Goal: Task Accomplishment & Management: Contribute content

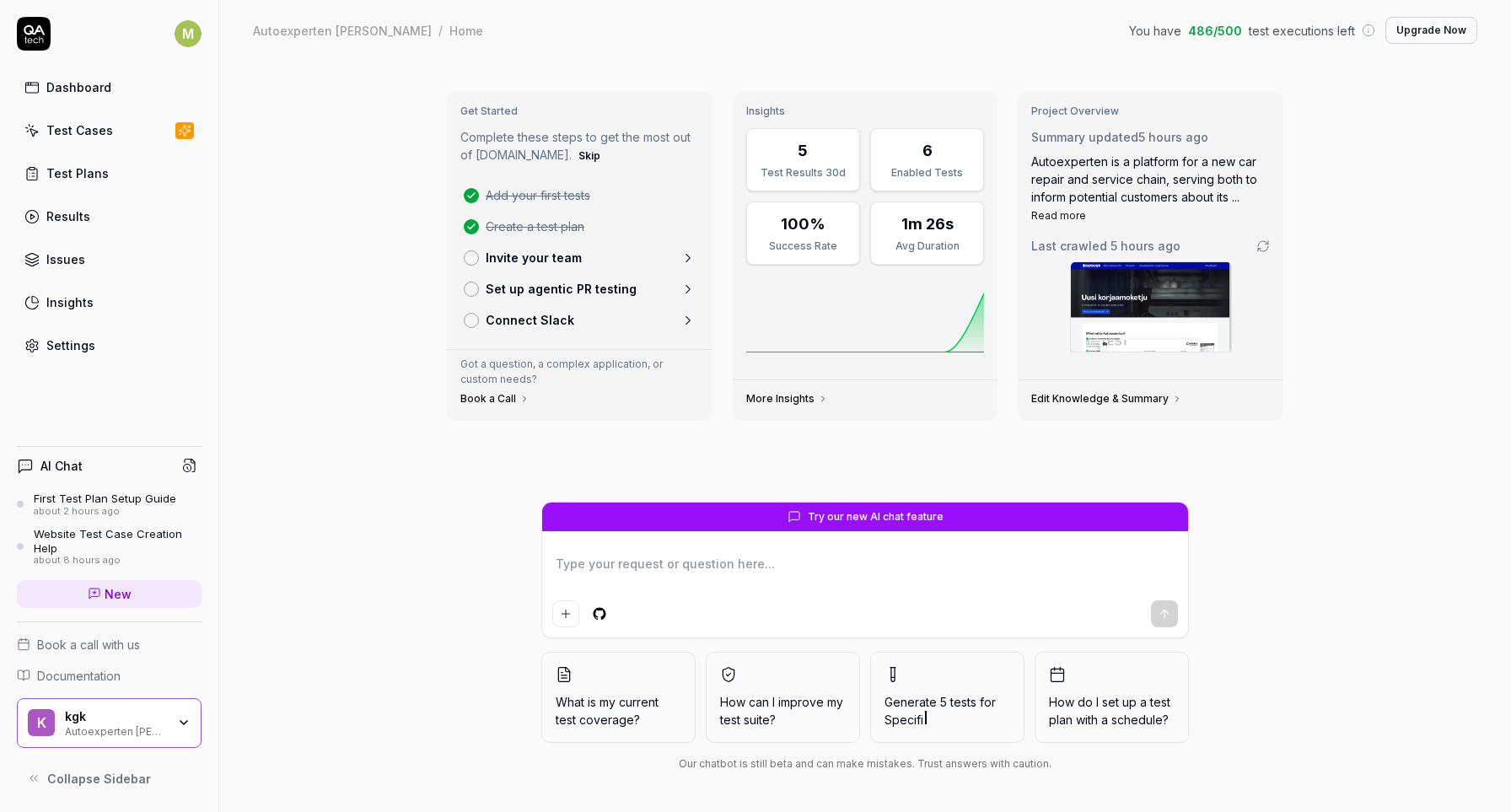
type textarea "*"
click at [102, 133] on div "Test Cases" at bounding box center [80, 130] width 67 height 18
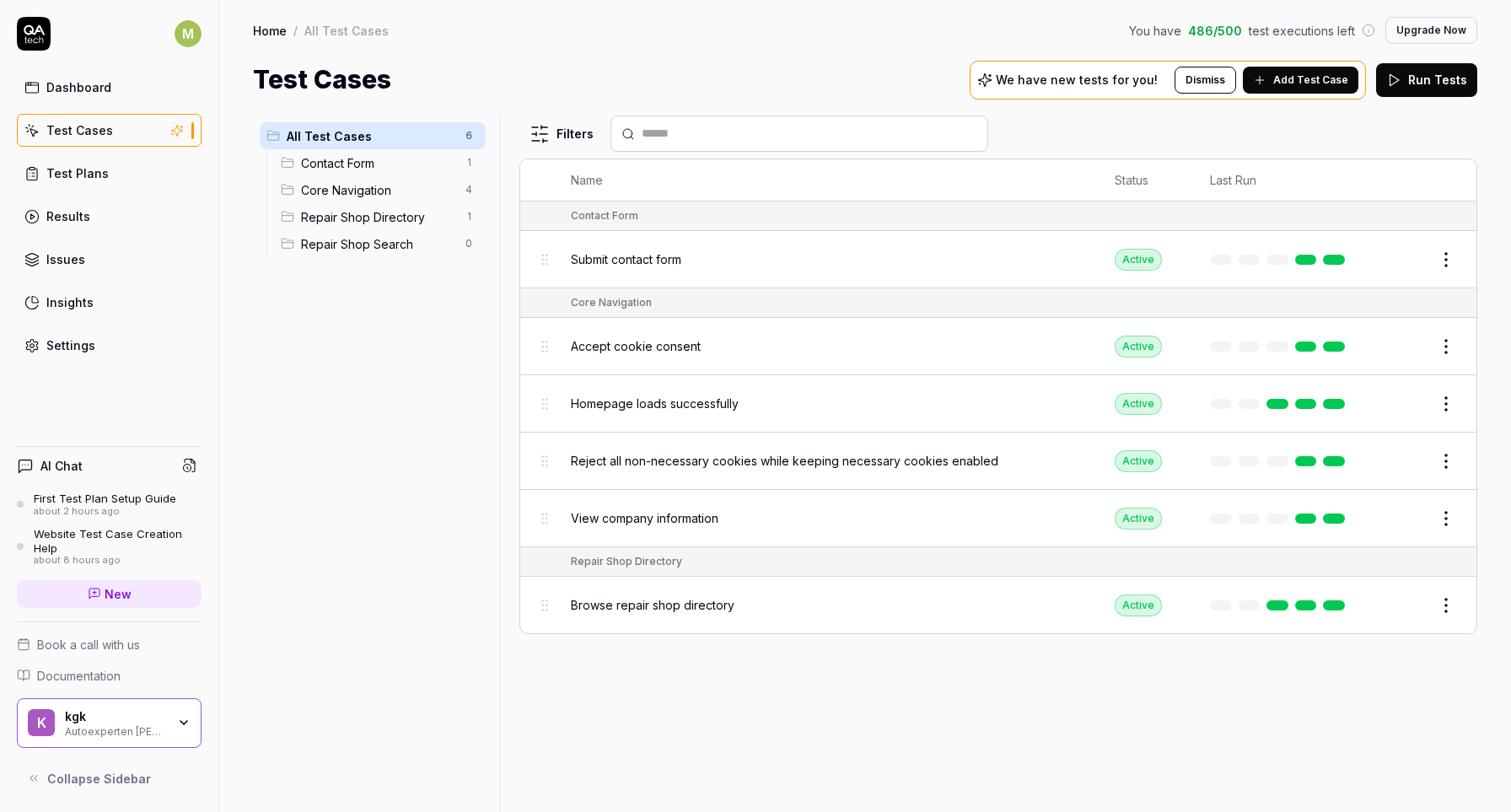
click at [1275, 79] on button "Add Test Case" at bounding box center [1300, 80] width 115 height 27
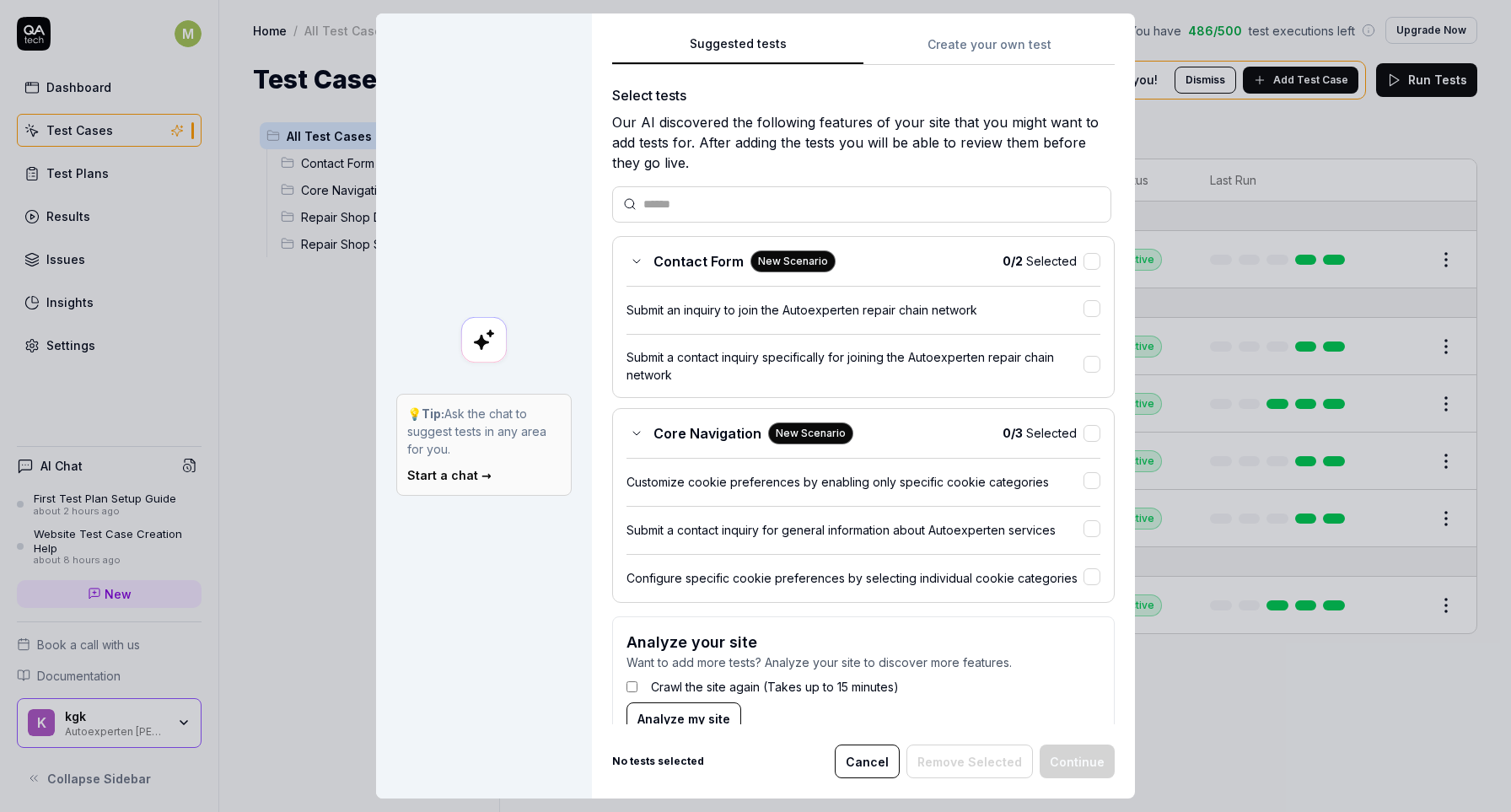
click at [1032, 37] on div "Suggested tests 💡 Tip: Ask the chat to suggest tests in any area for you. Start…" at bounding box center [756, 406] width 1511 height 812
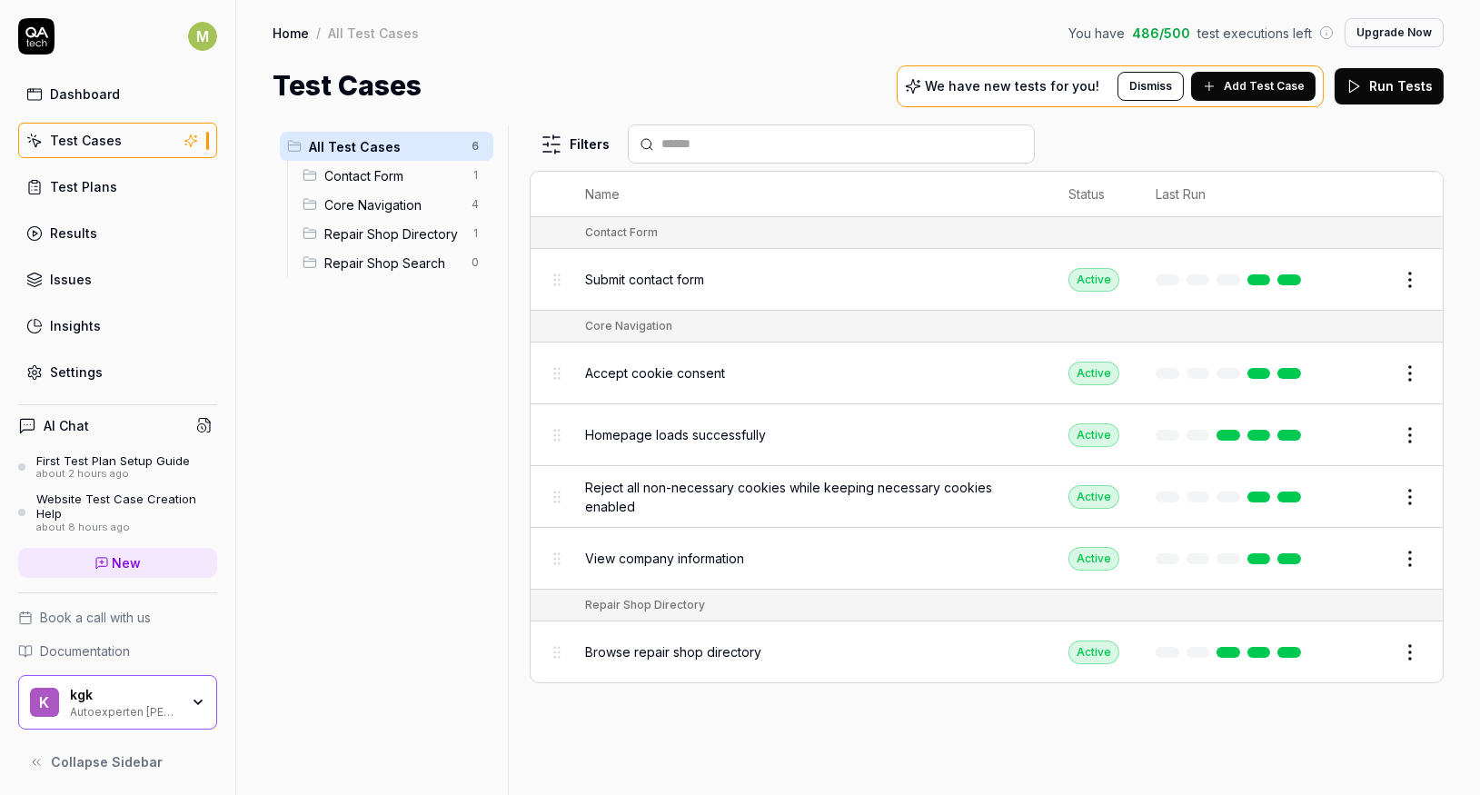
click at [1250, 84] on span "Add Test Case" at bounding box center [1264, 86] width 81 height 16
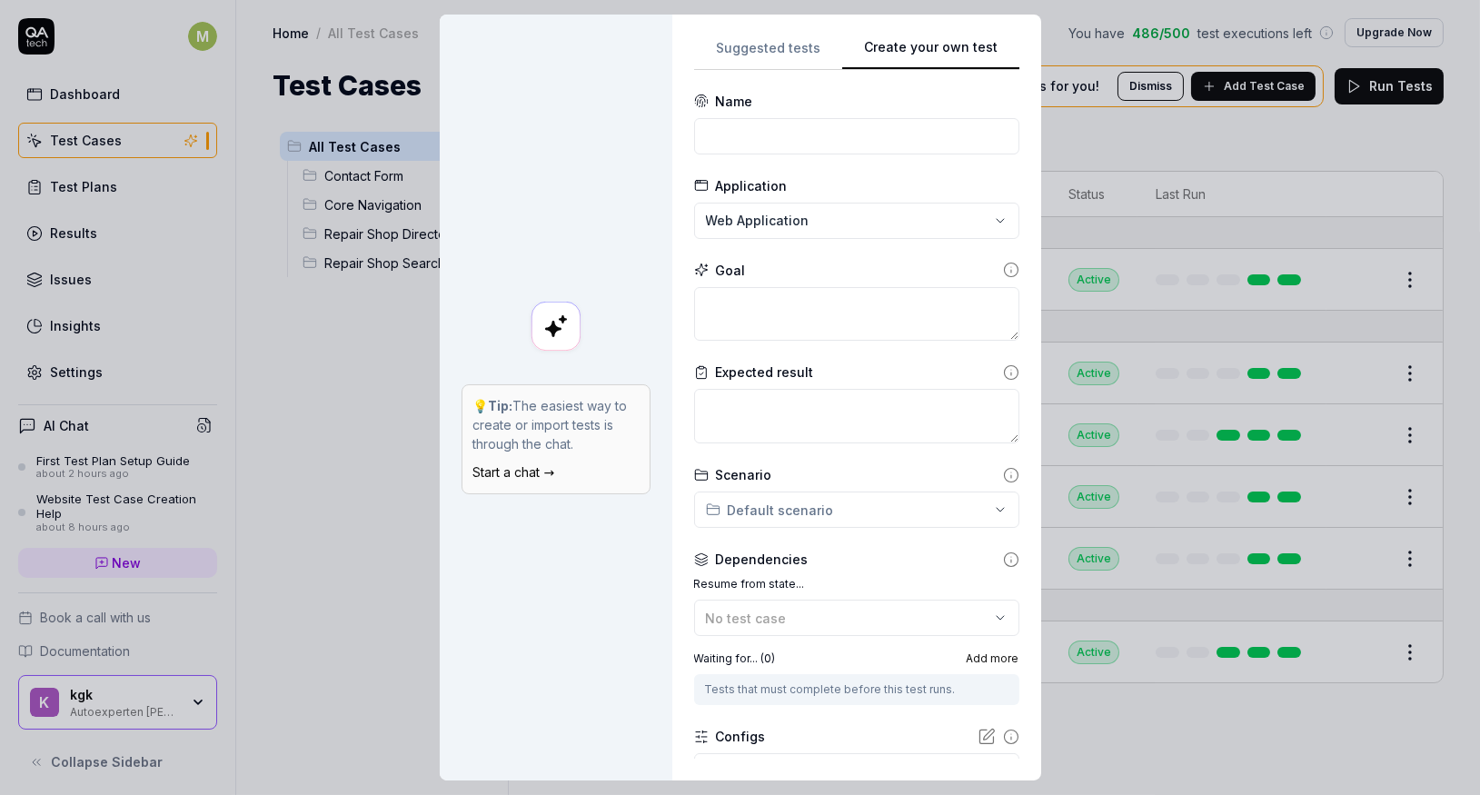
click at [782, 39] on button "Suggested tests" at bounding box center [768, 53] width 148 height 33
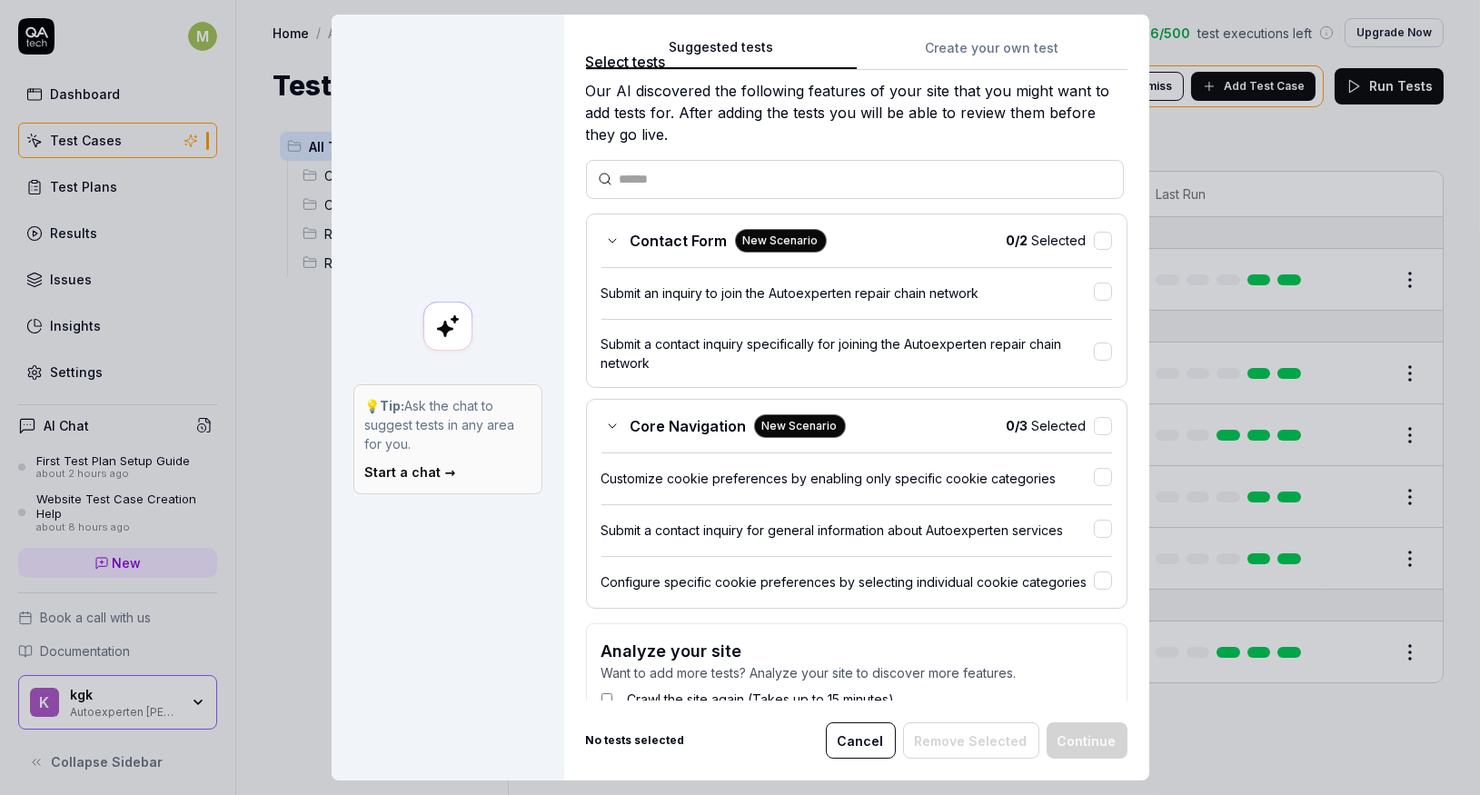
scroll to position [50, 0]
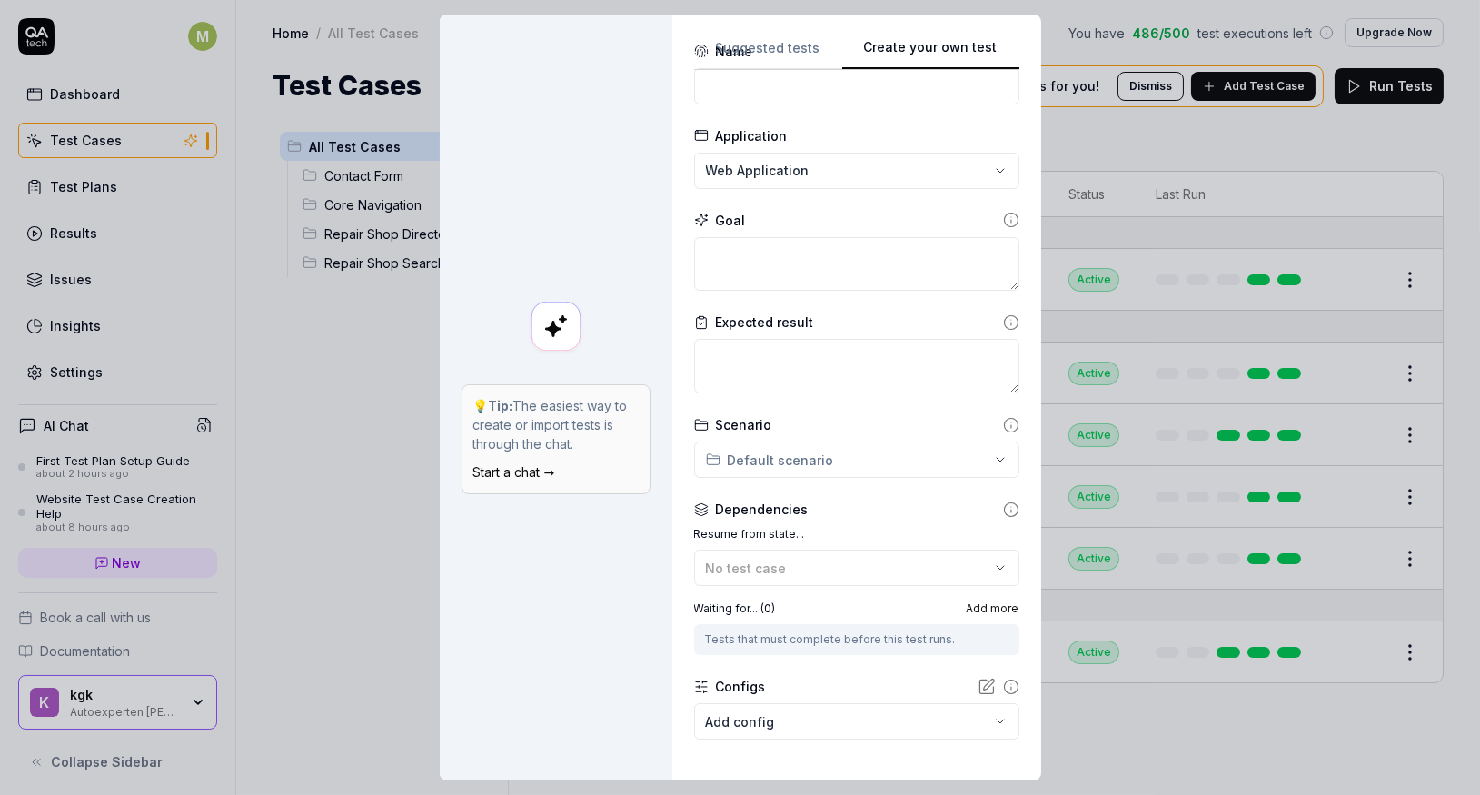
click at [997, 51] on button "Create your own test" at bounding box center [930, 53] width 177 height 33
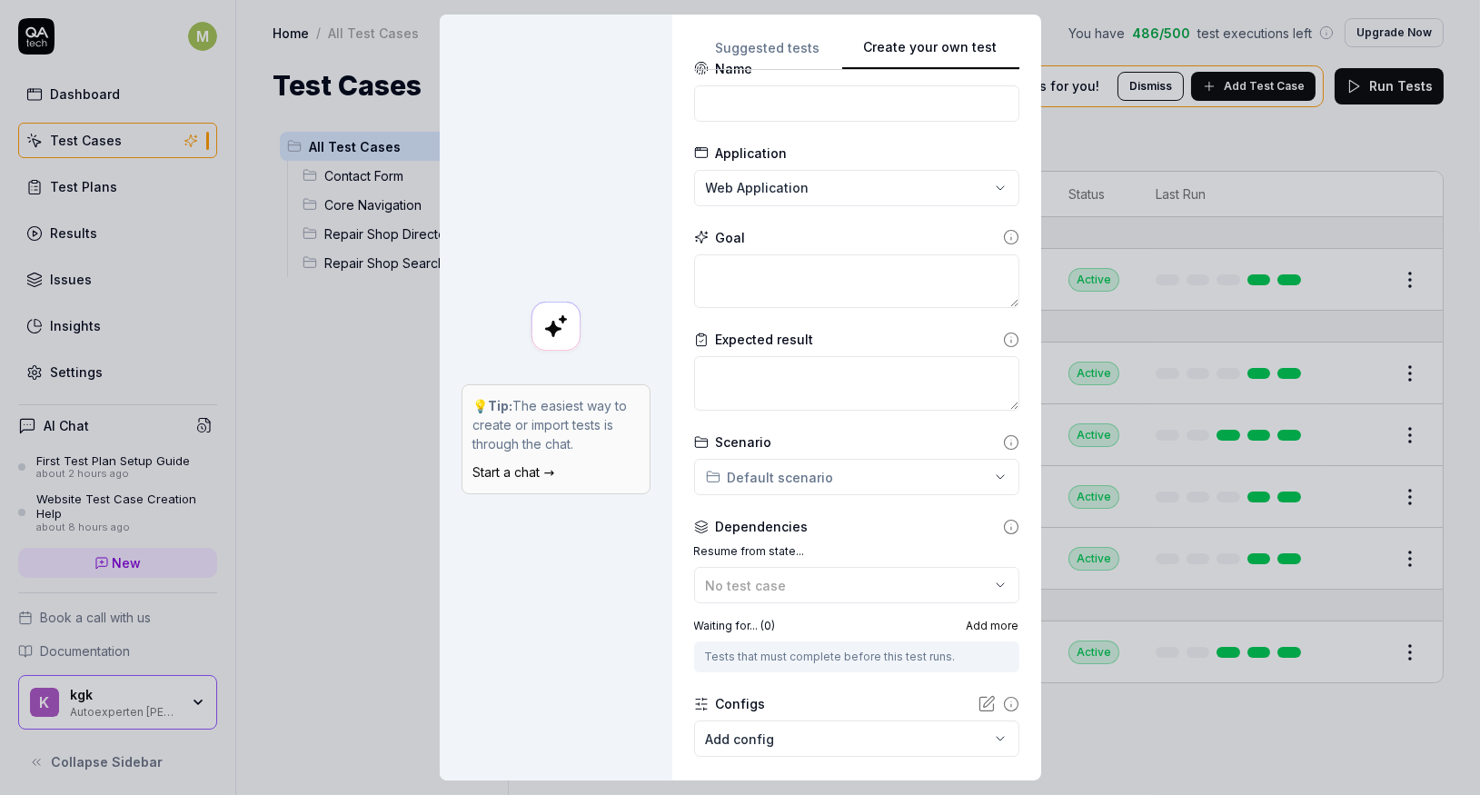
scroll to position [58, 0]
